Goal: Task Accomplishment & Management: Manage account settings

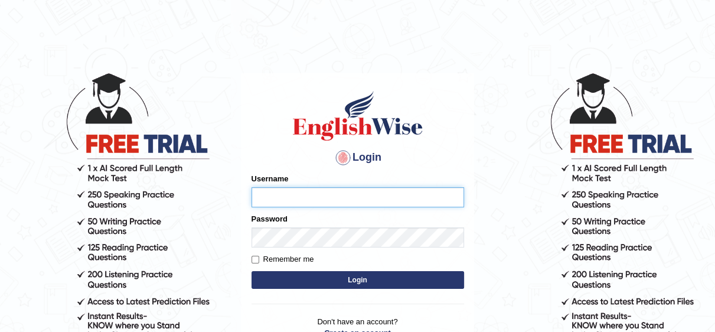
type input "Irum2025"
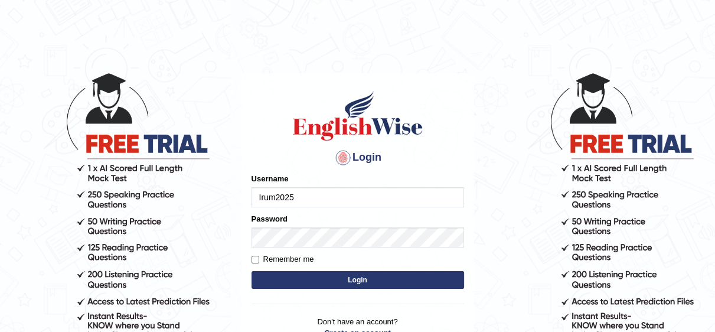
click at [366, 281] on button "Login" at bounding box center [358, 280] width 213 height 18
